Goal: Task Accomplishment & Management: Use online tool/utility

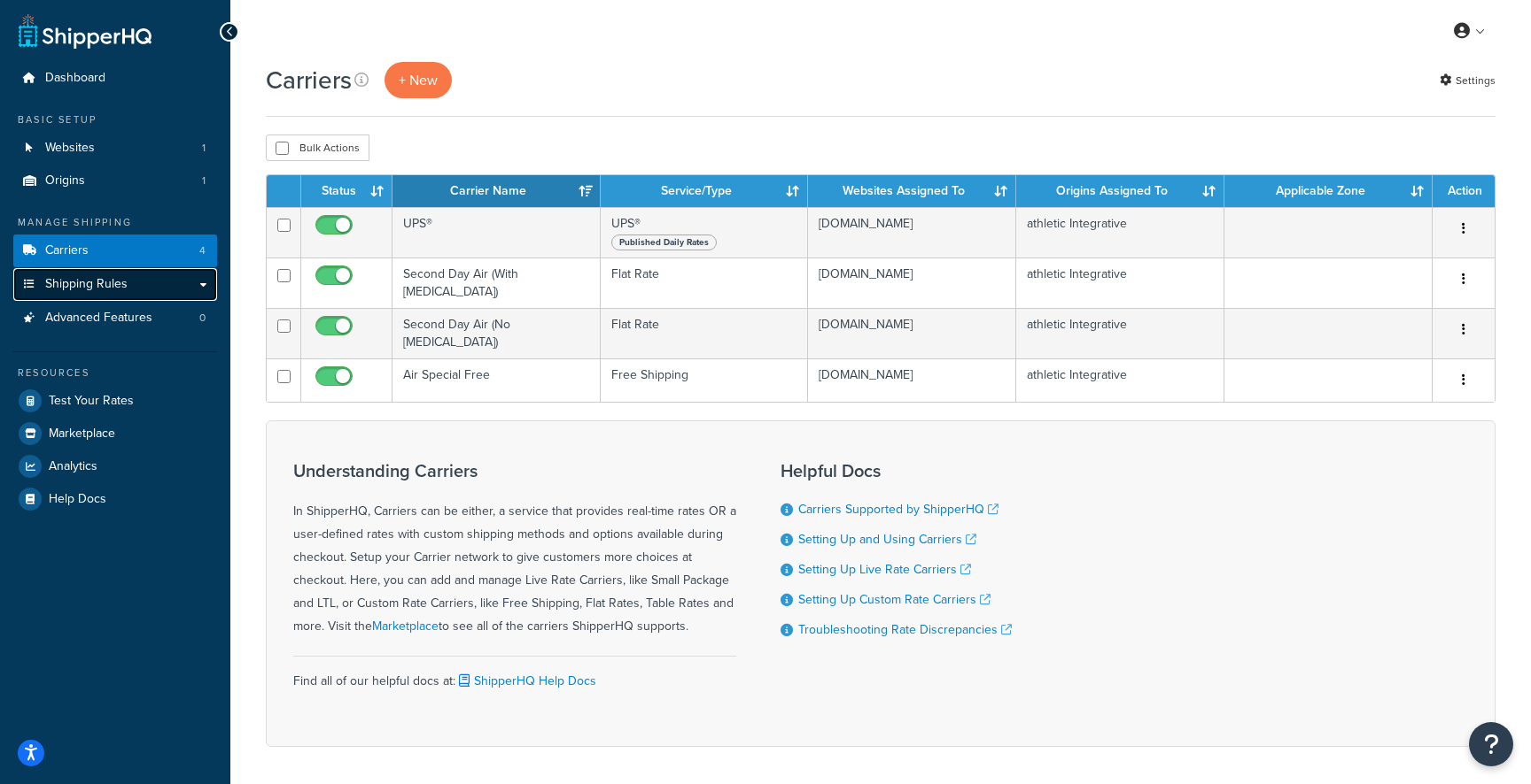
click at [67, 288] on span "Shipping Rules" at bounding box center [86, 284] width 83 height 15
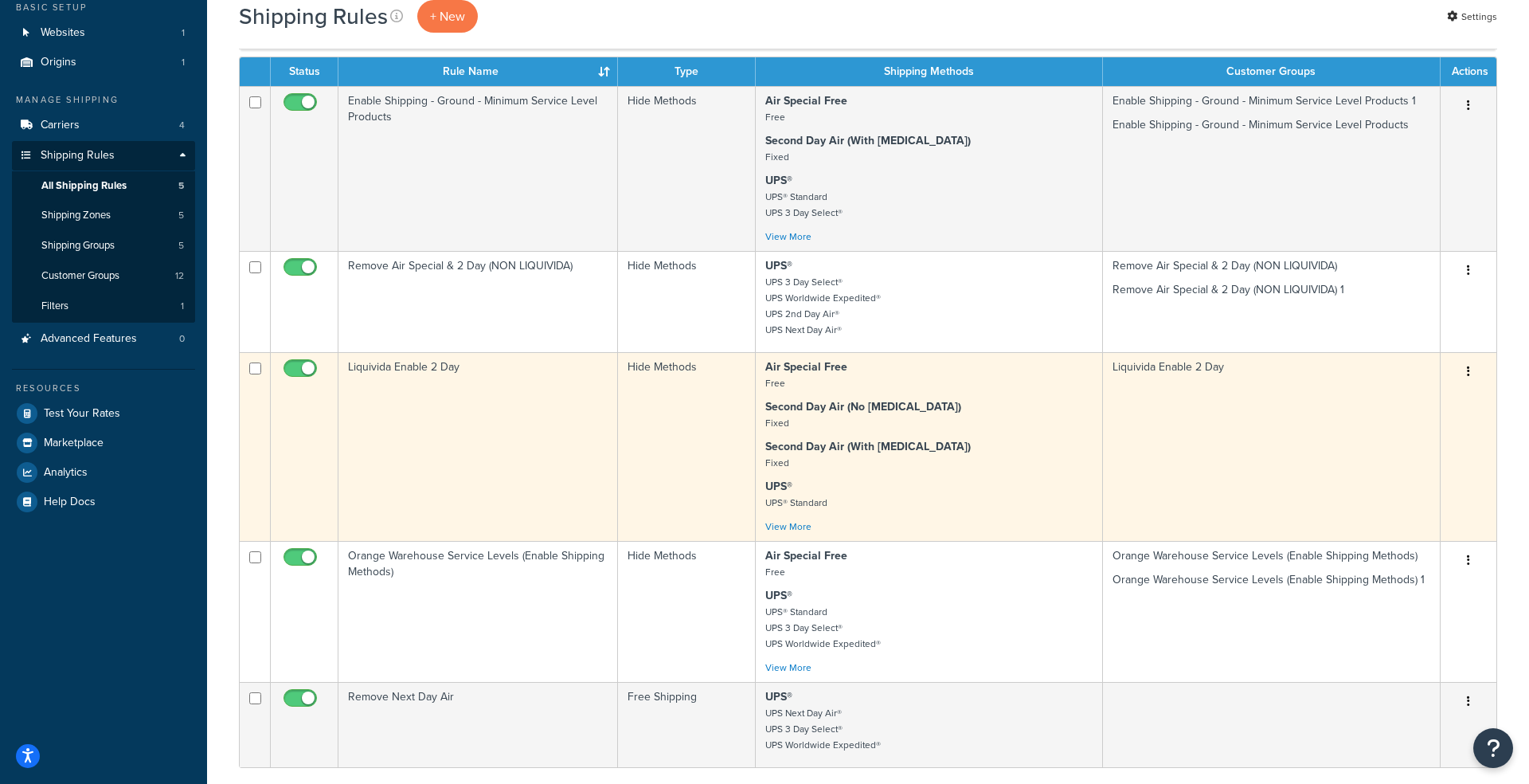
scroll to position [106, 0]
